Goal: Use online tool/utility

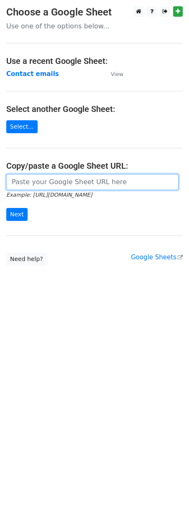
click at [62, 185] on input "url" at bounding box center [92, 182] width 172 height 16
paste input "https://docs.google.com/spreadsheets/d/16N_zHi5GPgwmaYSizf5swP8p1s4N0IP8mQ2Sc2x…"
type input "https://docs.google.com/spreadsheets/d/16N_zHi5GPgwmaYSizf5swP8p1s4N0IP8mQ2Sc2x…"
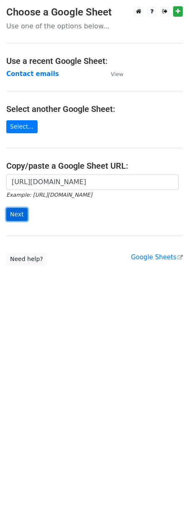
click at [16, 220] on input "Next" at bounding box center [16, 214] width 21 height 13
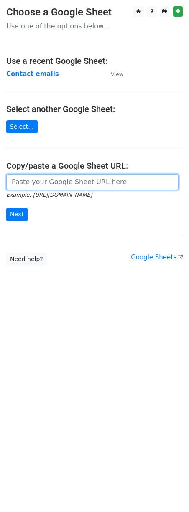
click at [117, 184] on input "url" at bounding box center [92, 182] width 172 height 16
paste input "https://docs.google.com/spreadsheets/d/16N_zHi5GPgwmaYSizf5swP8p1s4N0IP8mQ2Sc2x…"
type input "https://docs.google.com/spreadsheets/d/16N_zHi5GPgwmaYSizf5swP8p1s4N0IP8mQ2Sc2x…"
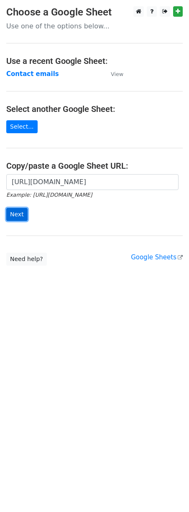
click at [23, 217] on input "Next" at bounding box center [16, 214] width 21 height 13
